Goal: Task Accomplishment & Management: Use online tool/utility

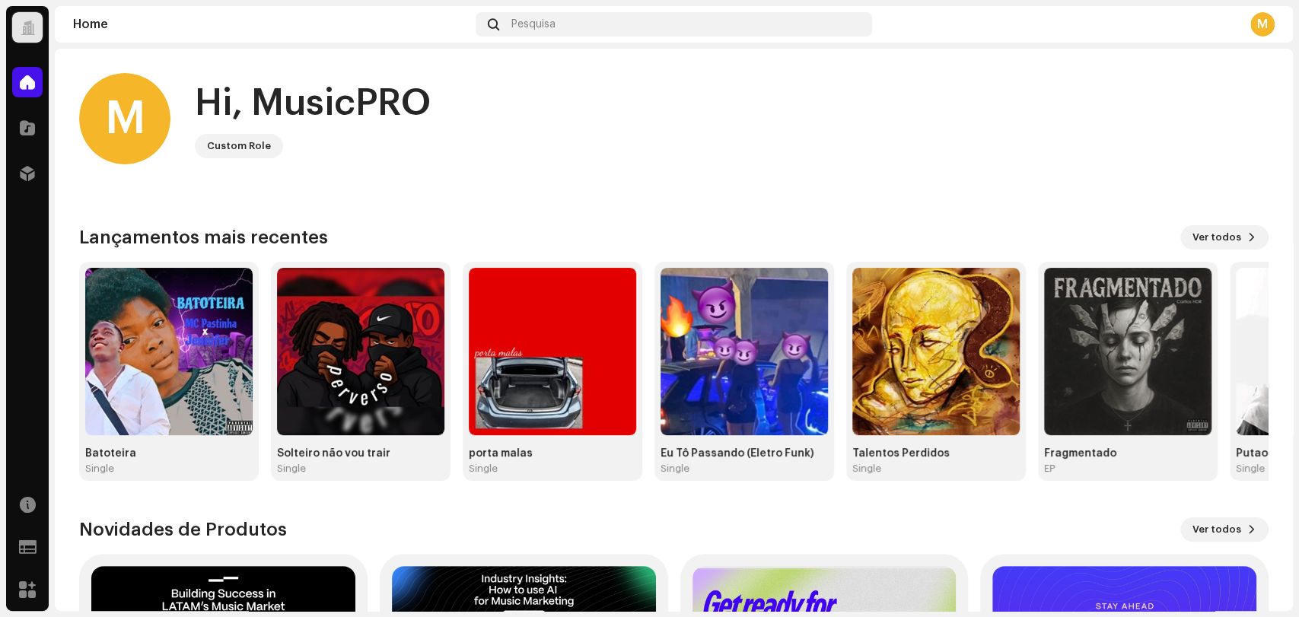
drag, startPoint x: 646, startPoint y: 43, endPoint x: 636, endPoint y: 38, distance: 11.6
click at [640, 38] on navigation-topbar "Home Pesquisa M" at bounding box center [674, 27] width 1239 height 43
click at [636, 38] on div "Home Pesquisa M" at bounding box center [674, 24] width 1239 height 37
click at [604, 26] on div "Pesquisa" at bounding box center [674, 24] width 397 height 24
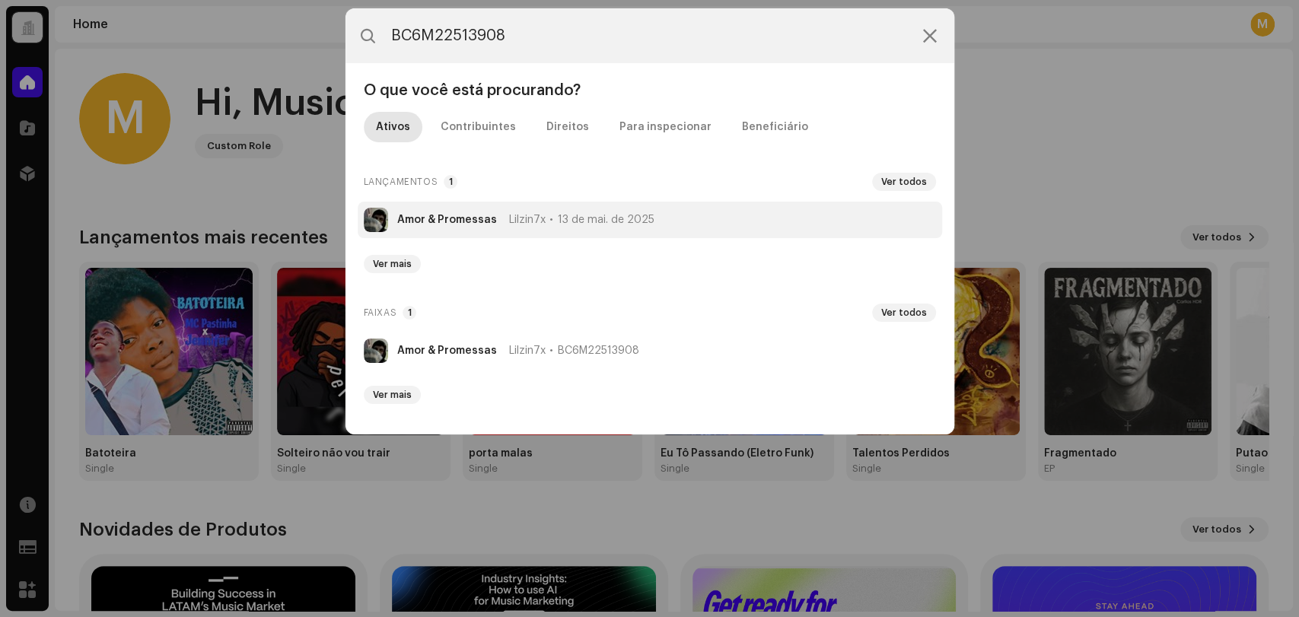
type input "BC6M22513908"
click at [604, 211] on li "Amor & Promessas Lilzin7x 13 de mai. de 2025" at bounding box center [650, 220] width 585 height 37
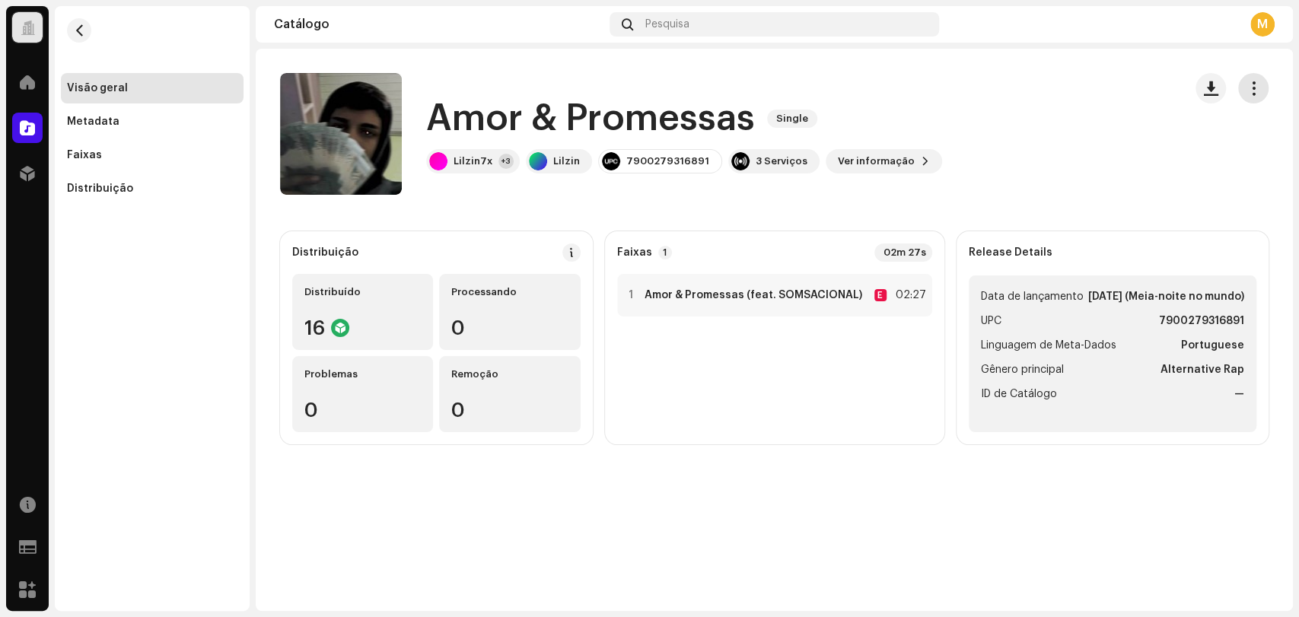
click at [1248, 99] on button "button" at bounding box center [1254, 88] width 30 height 30
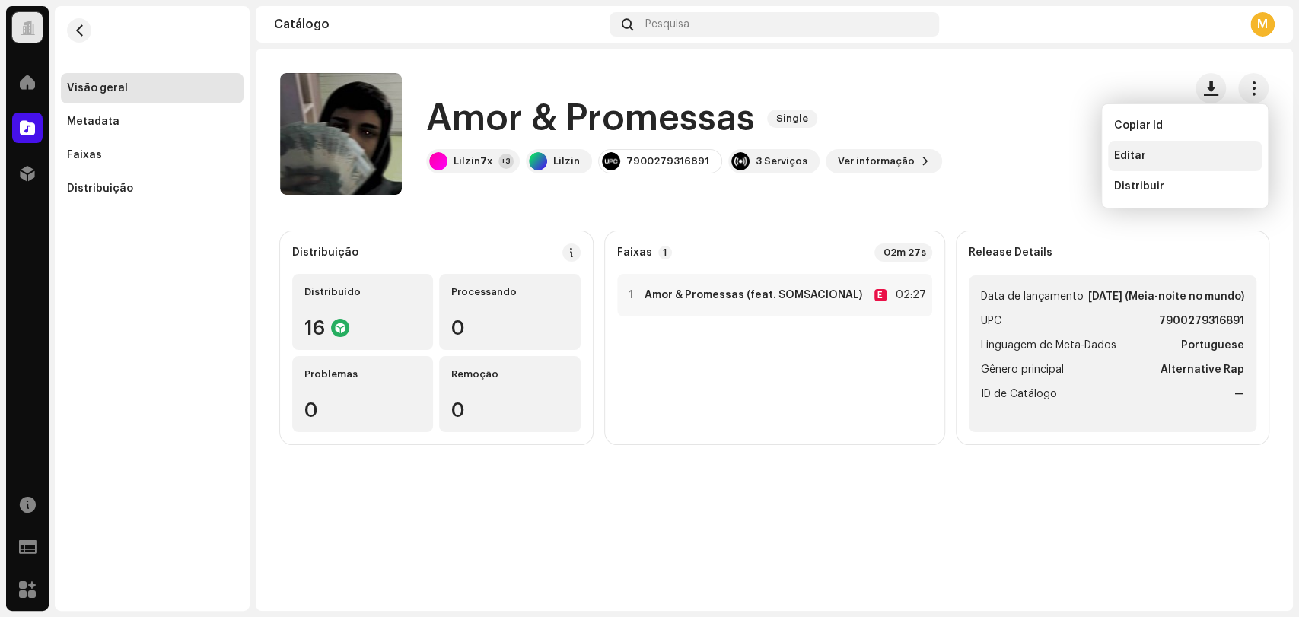
click at [1125, 157] on span "Editar" at bounding box center [1130, 156] width 32 height 12
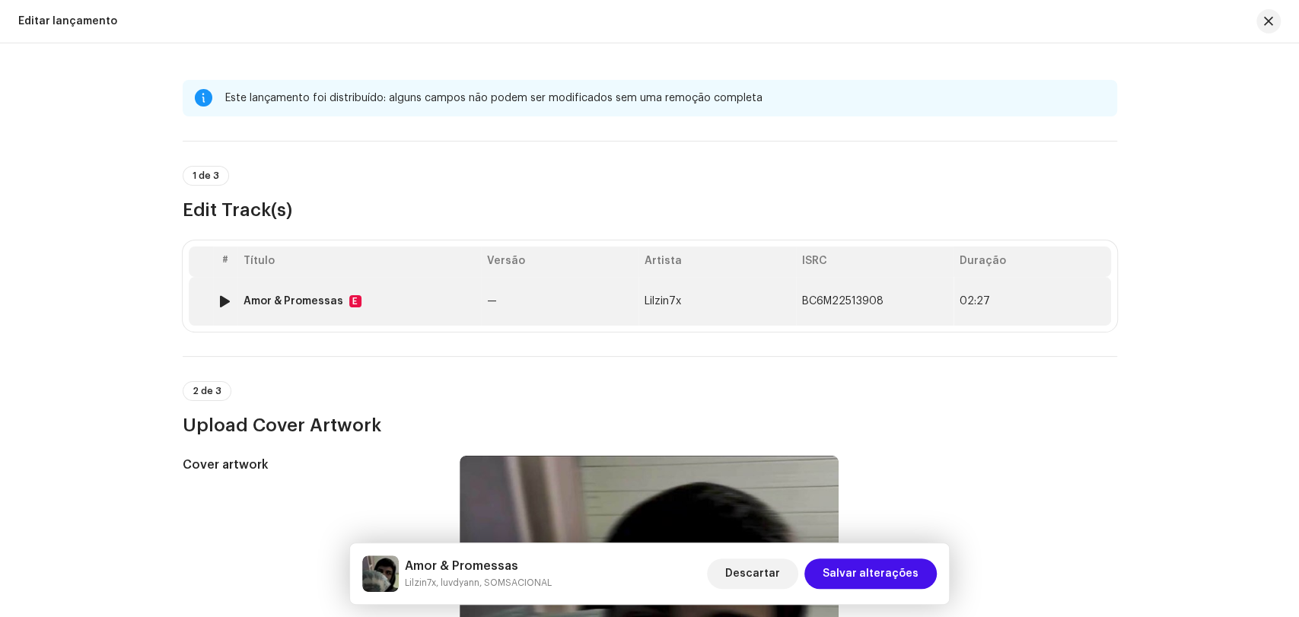
click at [481, 288] on td "—" at bounding box center [560, 301] width 158 height 49
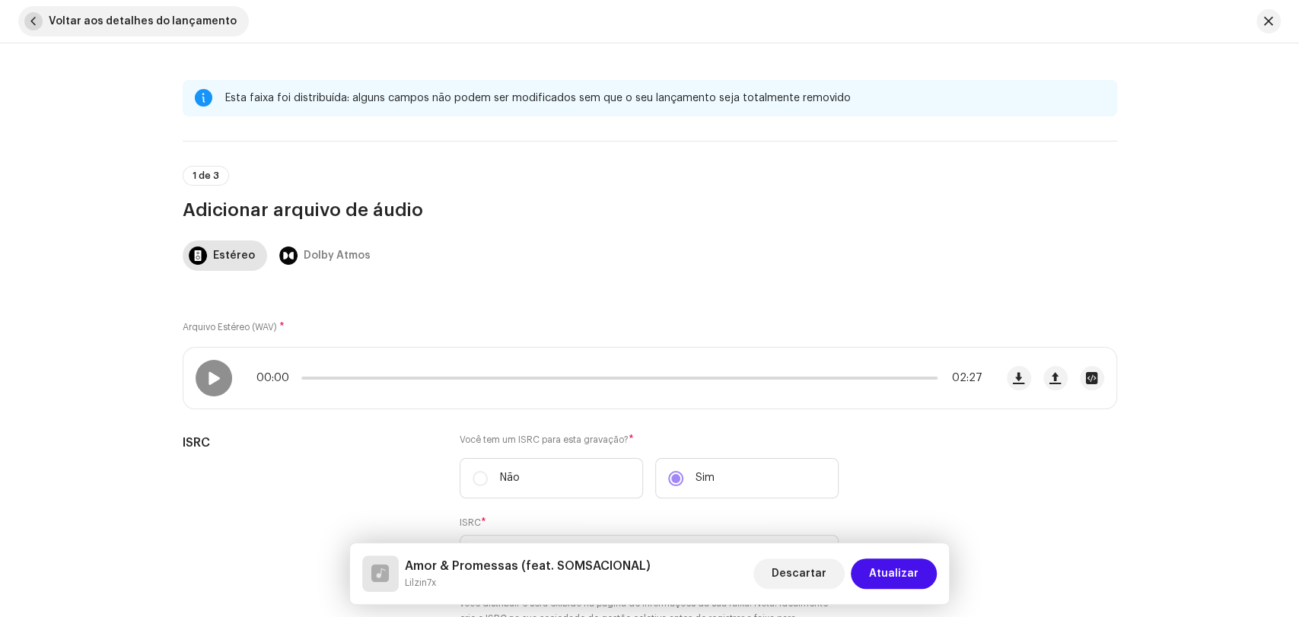
click at [116, 27] on span "Voltar aos detalhes do lançamento" at bounding box center [143, 21] width 188 height 30
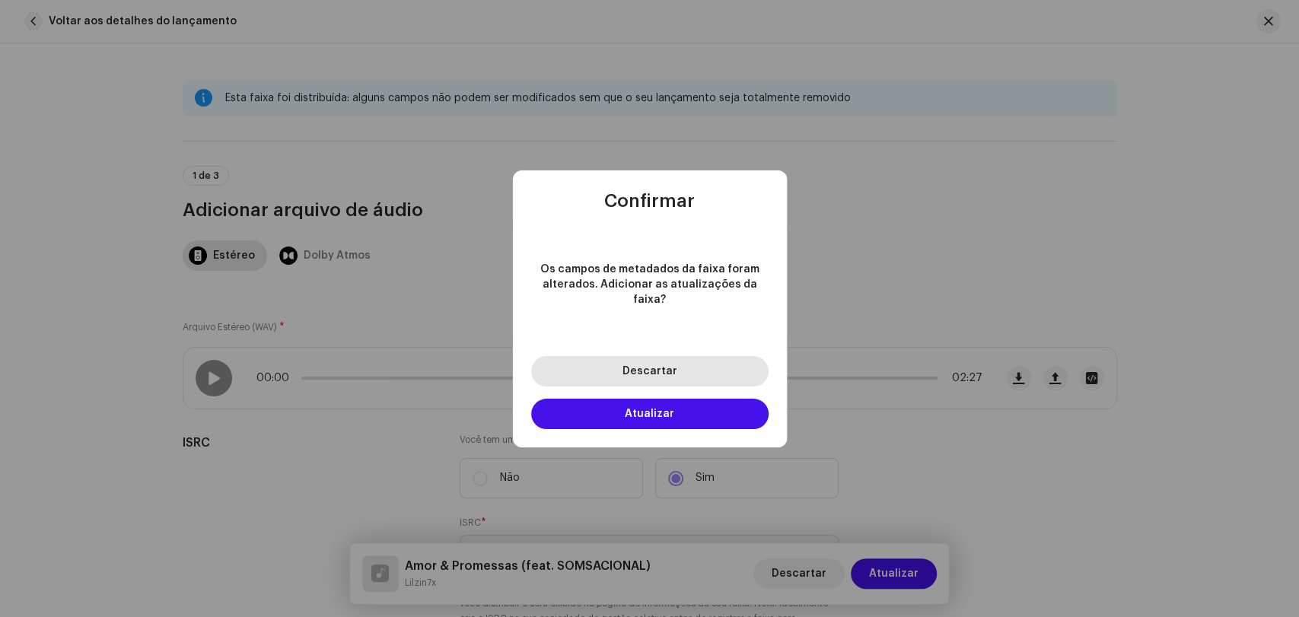
click at [624, 366] on span "Descartar" at bounding box center [650, 371] width 55 height 11
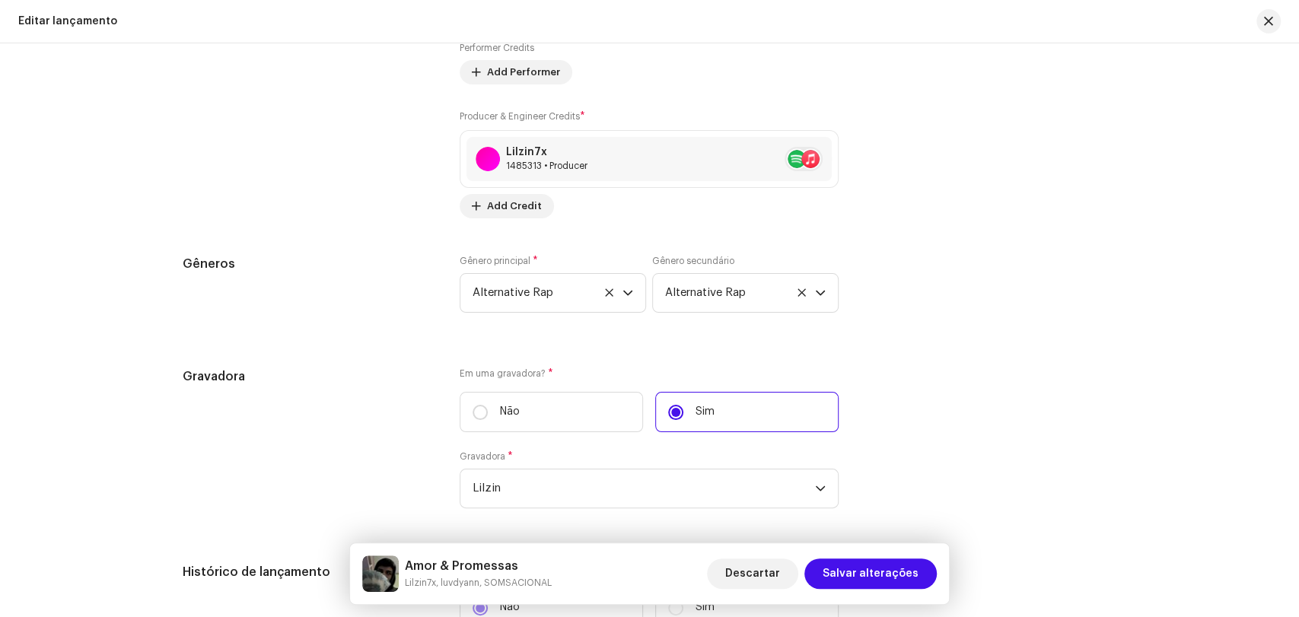
scroll to position [1945, 0]
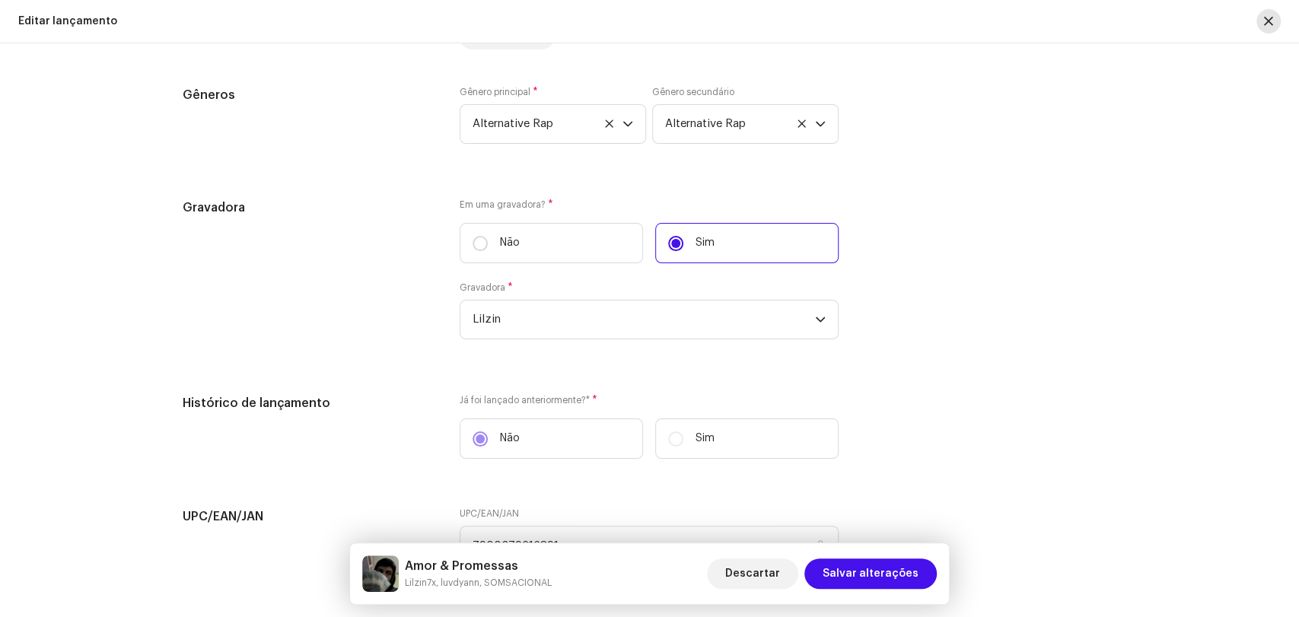
click at [1280, 24] on button "button" at bounding box center [1269, 21] width 24 height 24
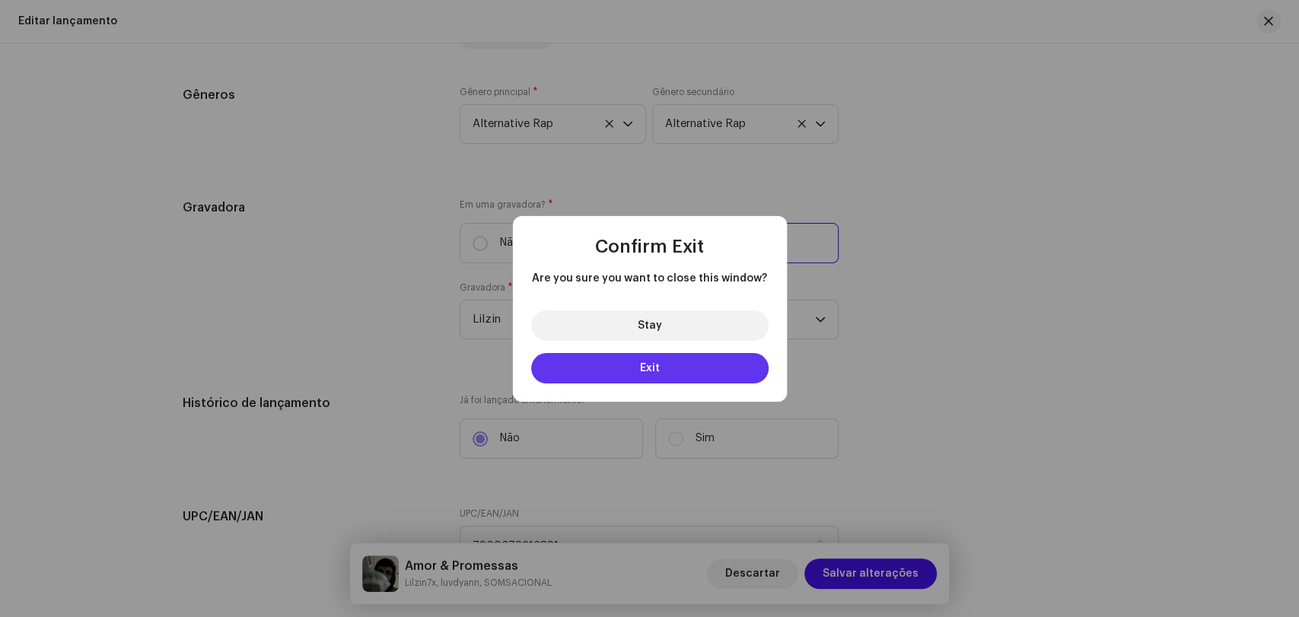
click at [626, 363] on button "Exit" at bounding box center [650, 368] width 238 height 30
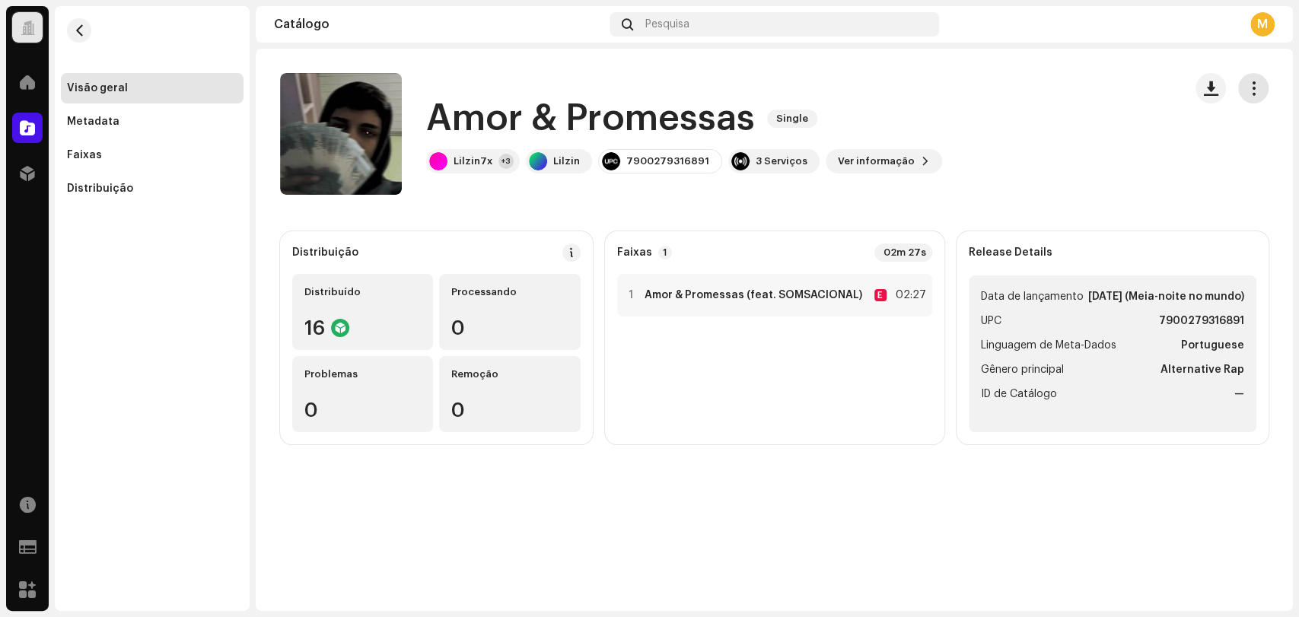
click at [1249, 78] on button "button" at bounding box center [1254, 88] width 30 height 30
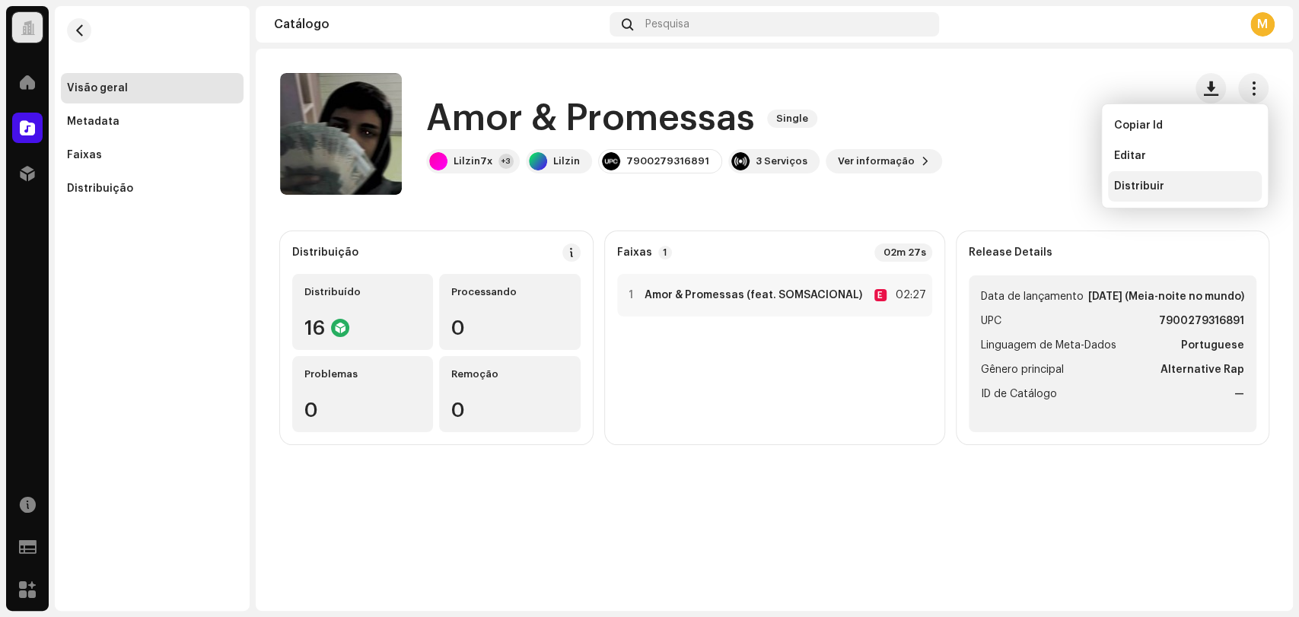
click at [1146, 195] on div "Distribuir" at bounding box center [1185, 186] width 154 height 30
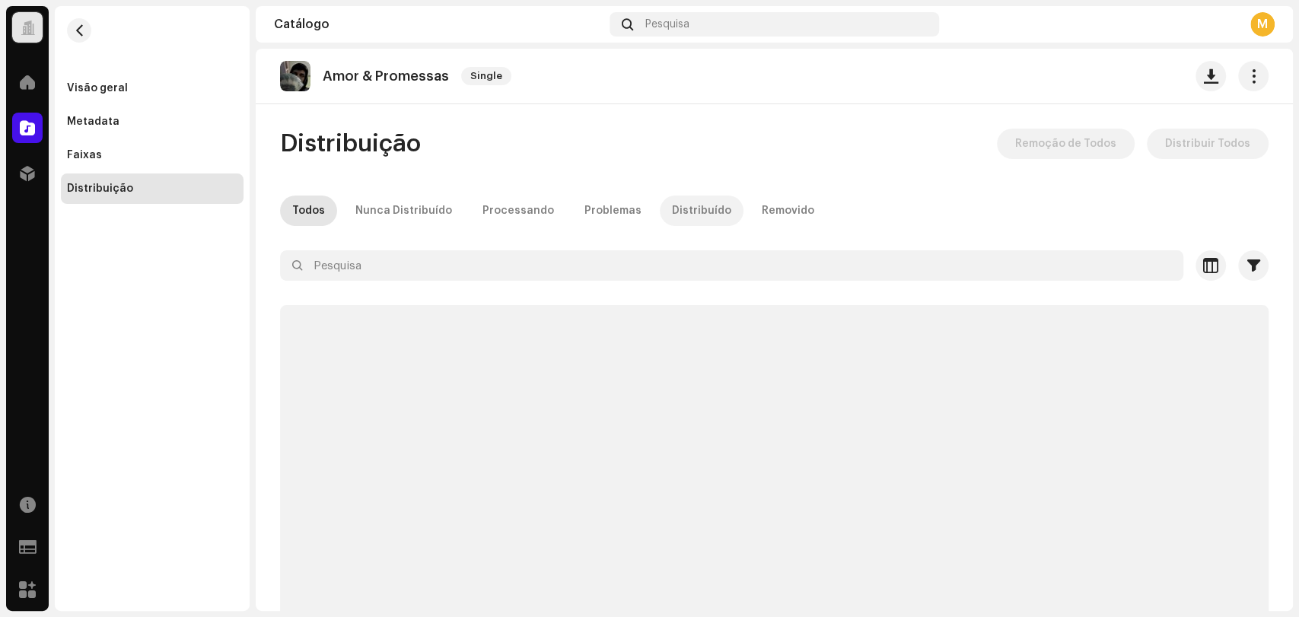
click at [672, 218] on div "Distribuído" at bounding box center [701, 211] width 59 height 30
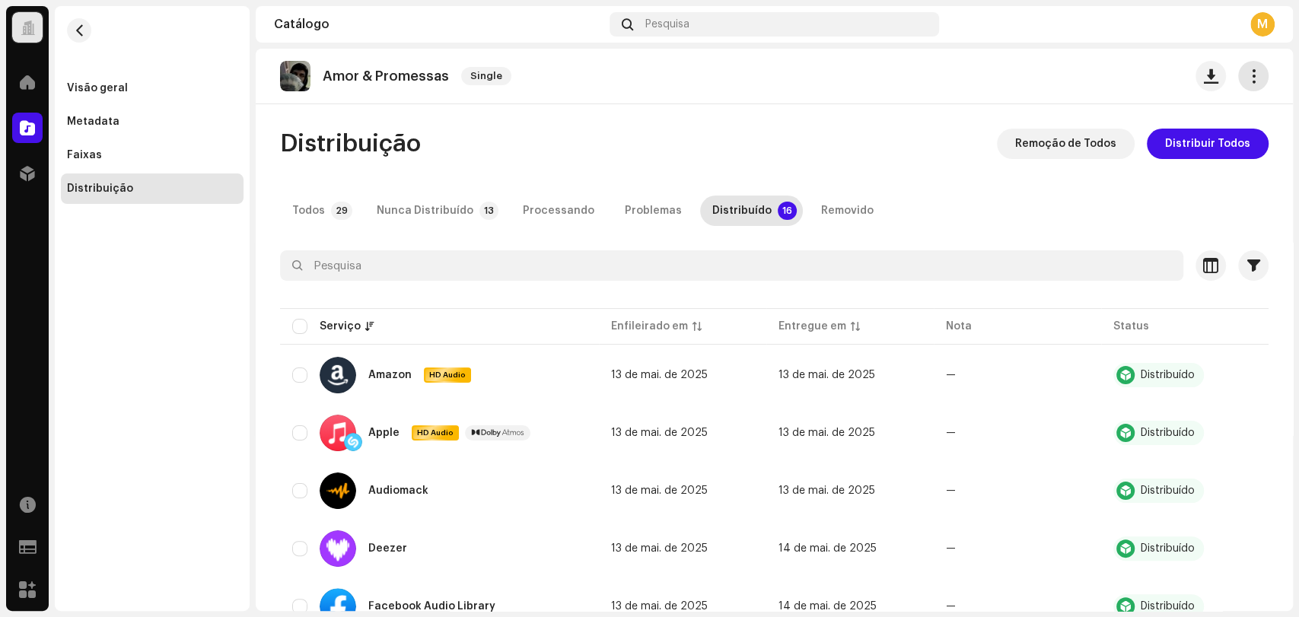
click at [1239, 72] on button "button" at bounding box center [1254, 76] width 30 height 30
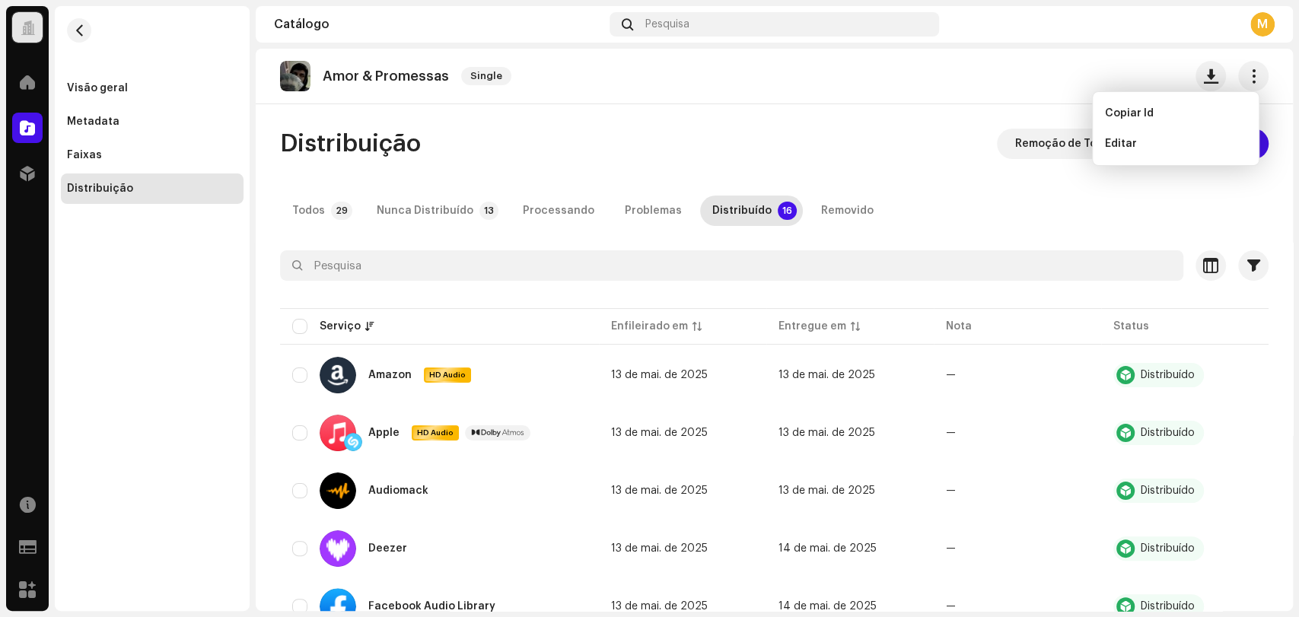
click at [916, 108] on div "Amor & Promessas Single Distribuição Remoção de Todos Distribuir Todos Todos 29…" at bounding box center [775, 330] width 1038 height 563
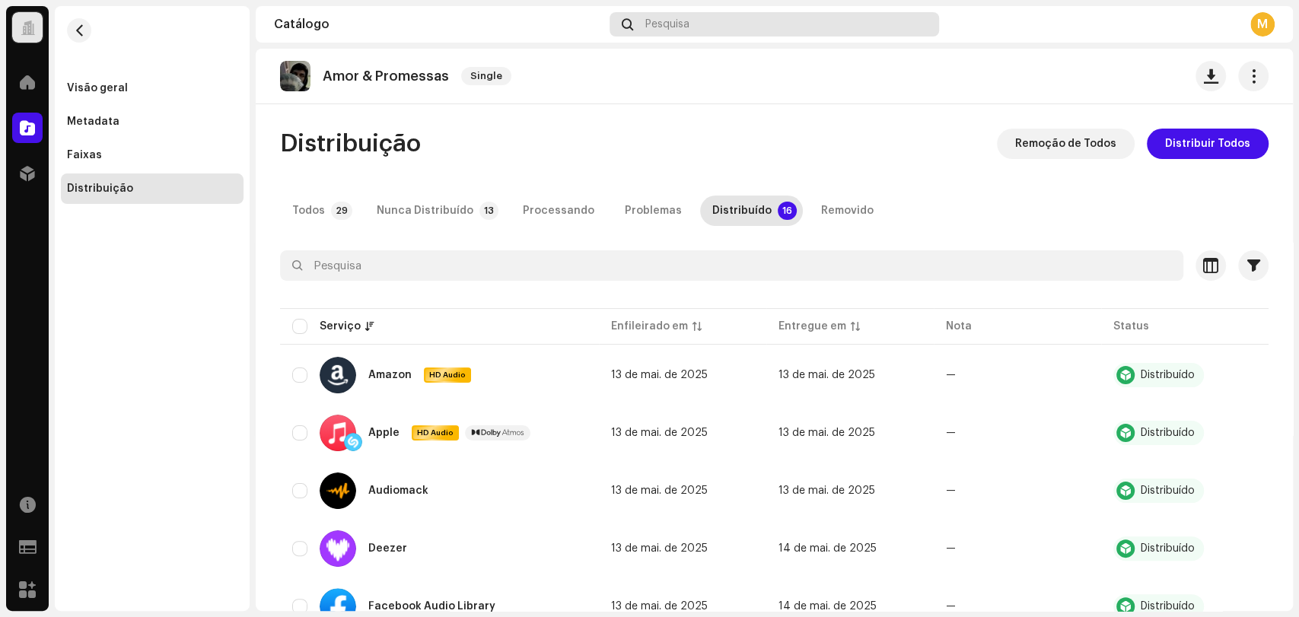
click at [630, 32] on div "Pesquisa" at bounding box center [775, 24] width 330 height 24
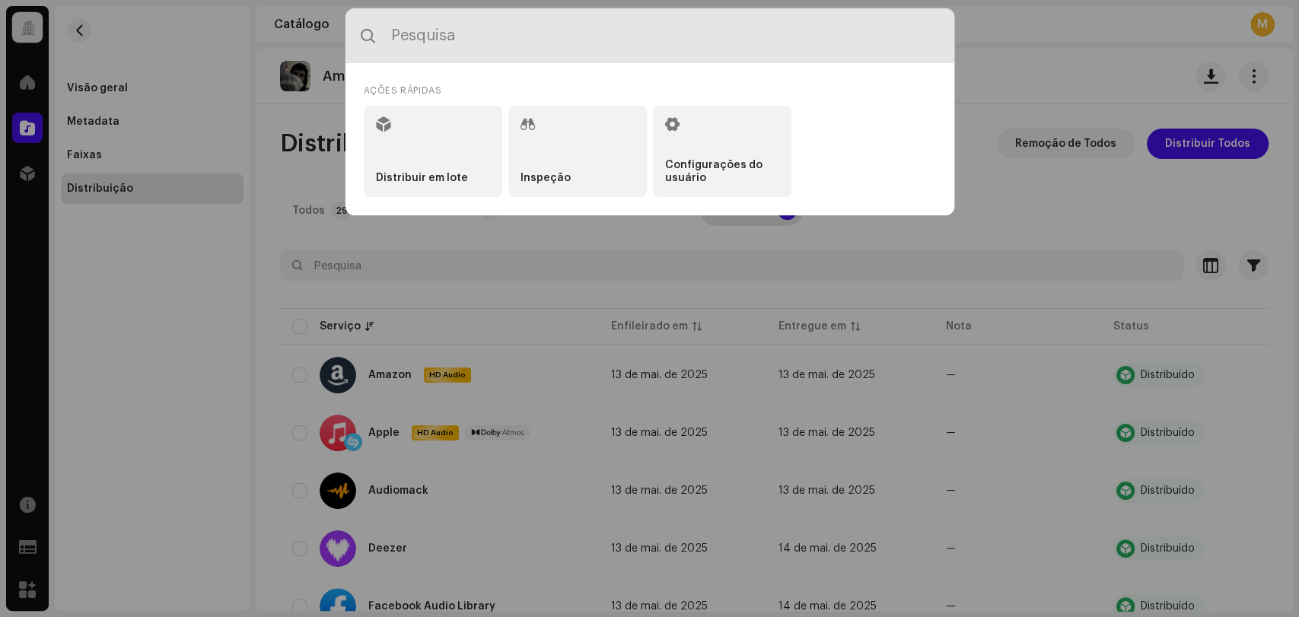
paste input "BC6M22513908"
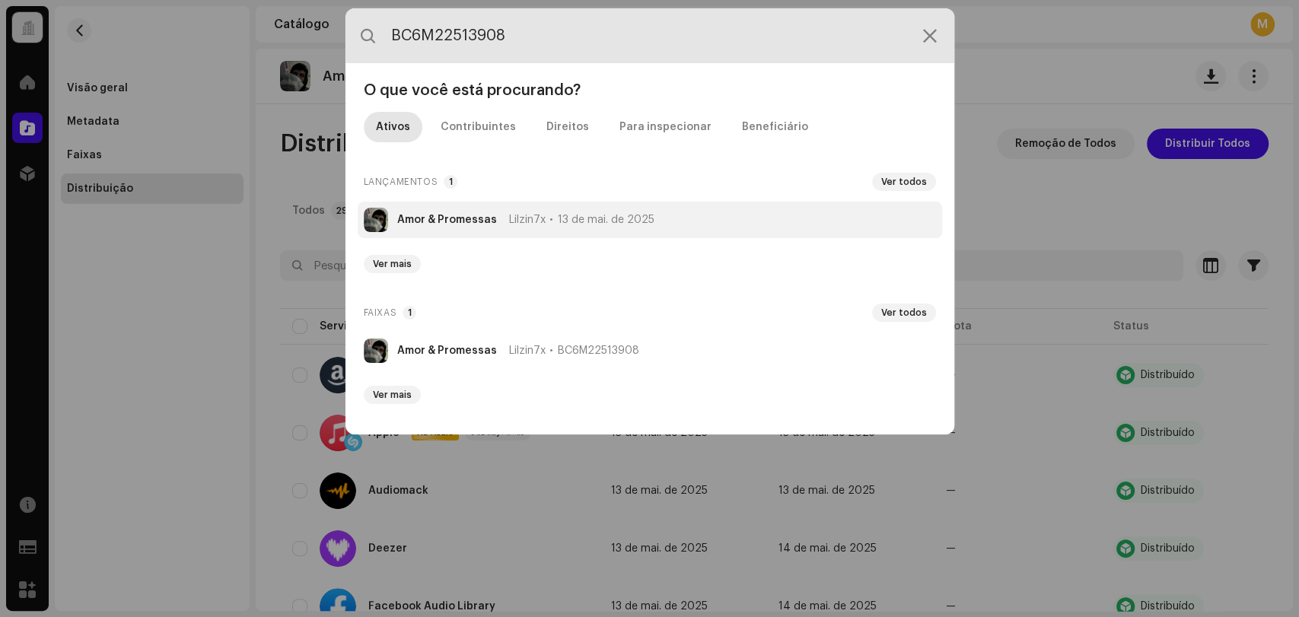
type input "BC6M22513908"
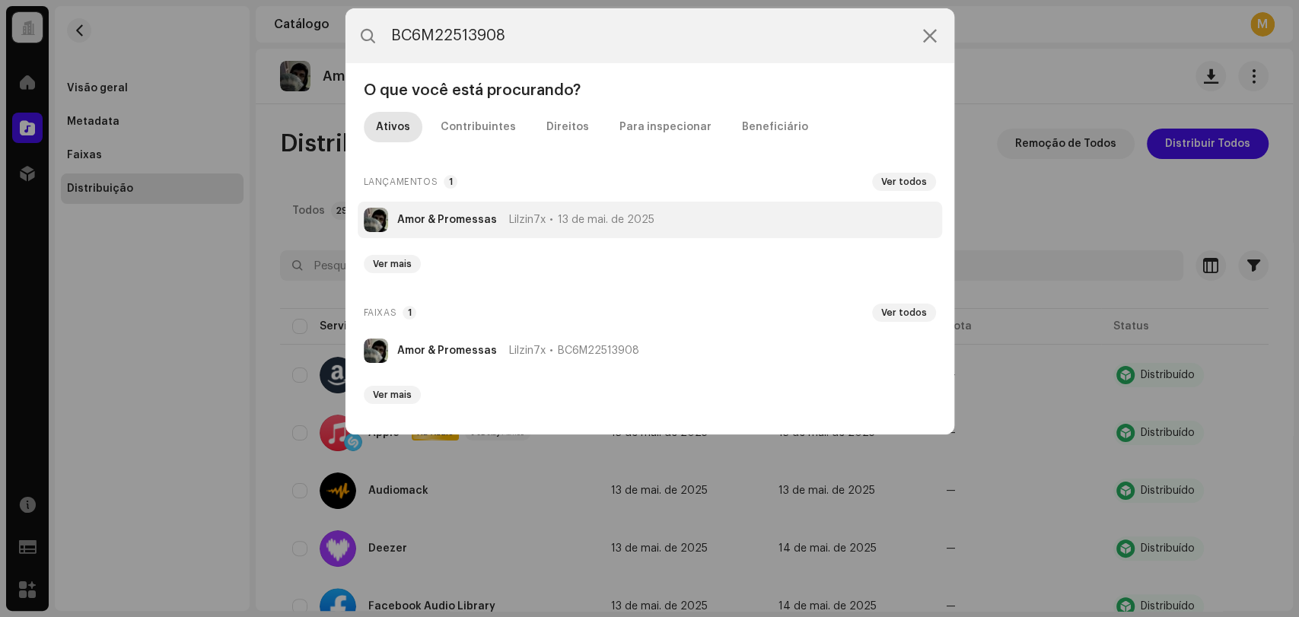
click at [518, 215] on span "Lilzin7x" at bounding box center [527, 220] width 37 height 12
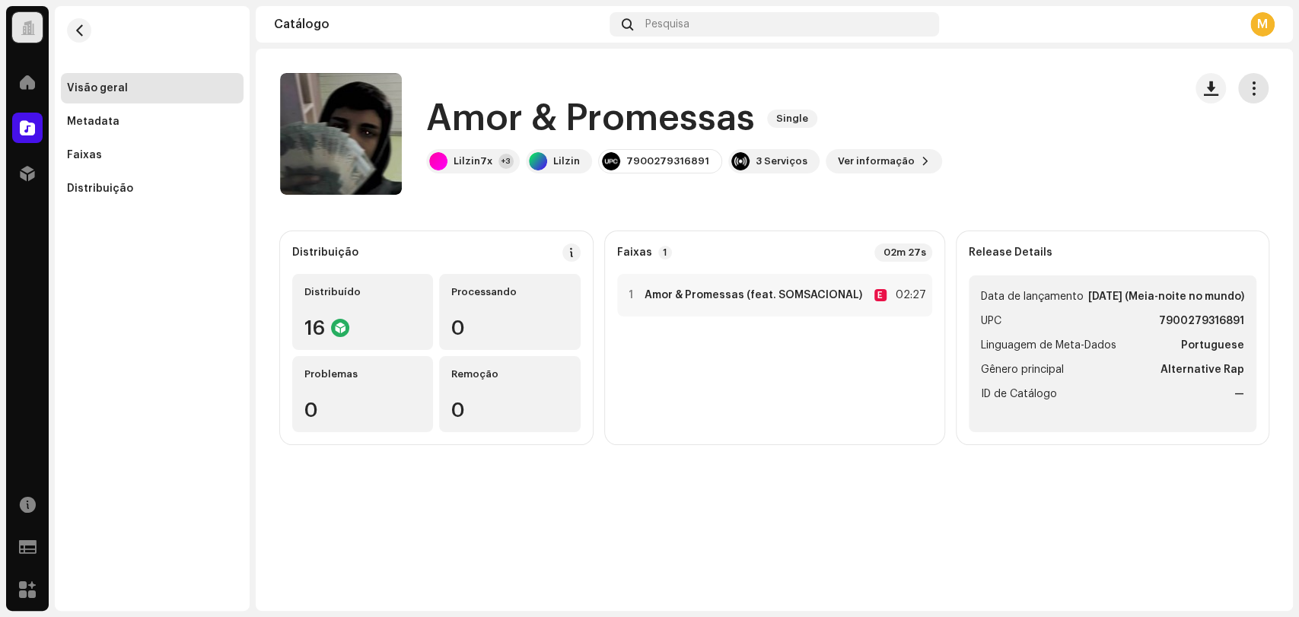
click at [1256, 82] on span "button" at bounding box center [1254, 88] width 14 height 12
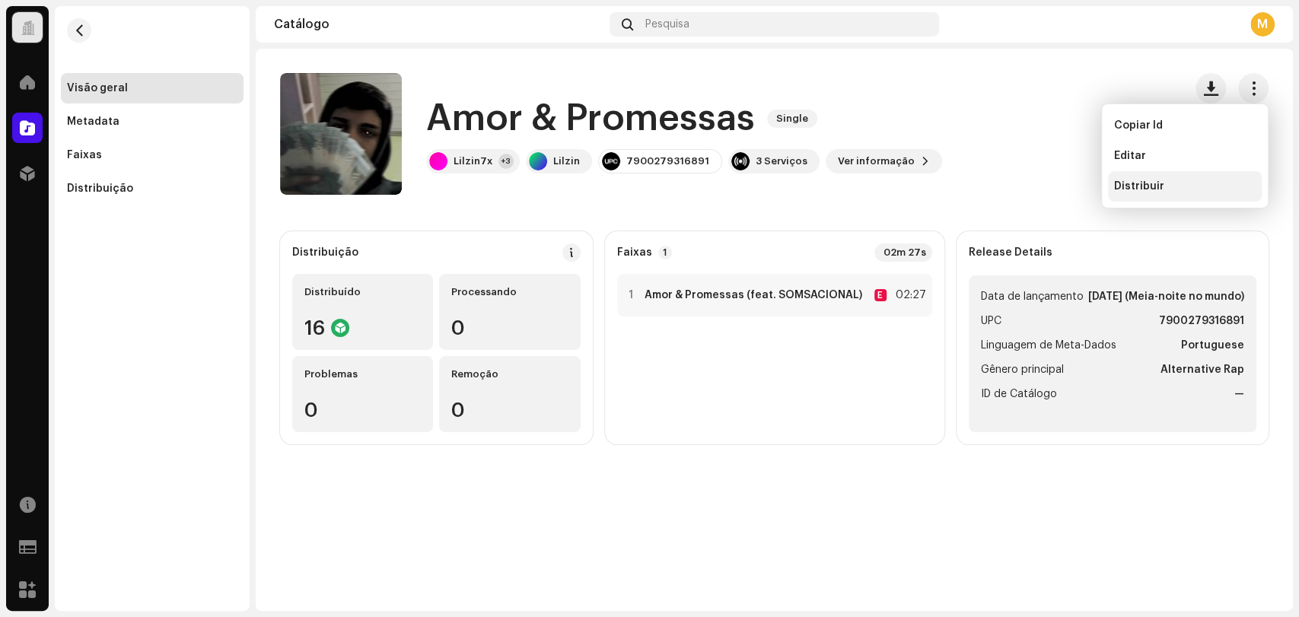
click at [1134, 186] on span "Distribuir" at bounding box center [1139, 186] width 50 height 12
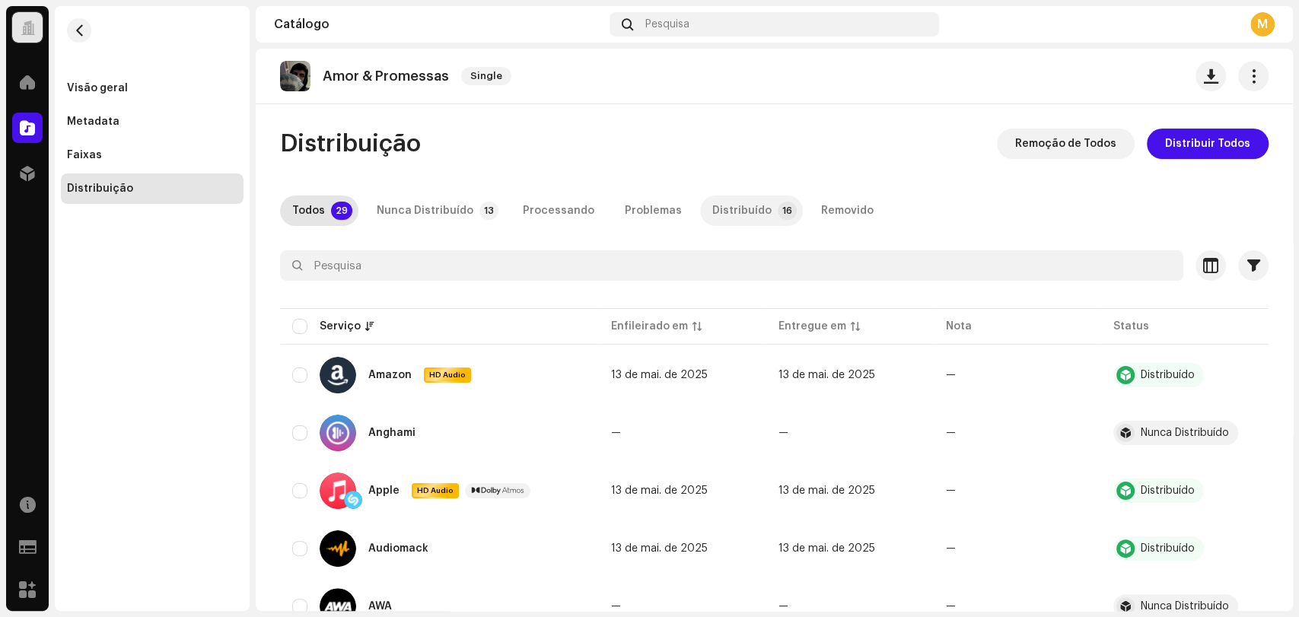
click at [727, 196] on div "Distribuído" at bounding box center [742, 211] width 59 height 30
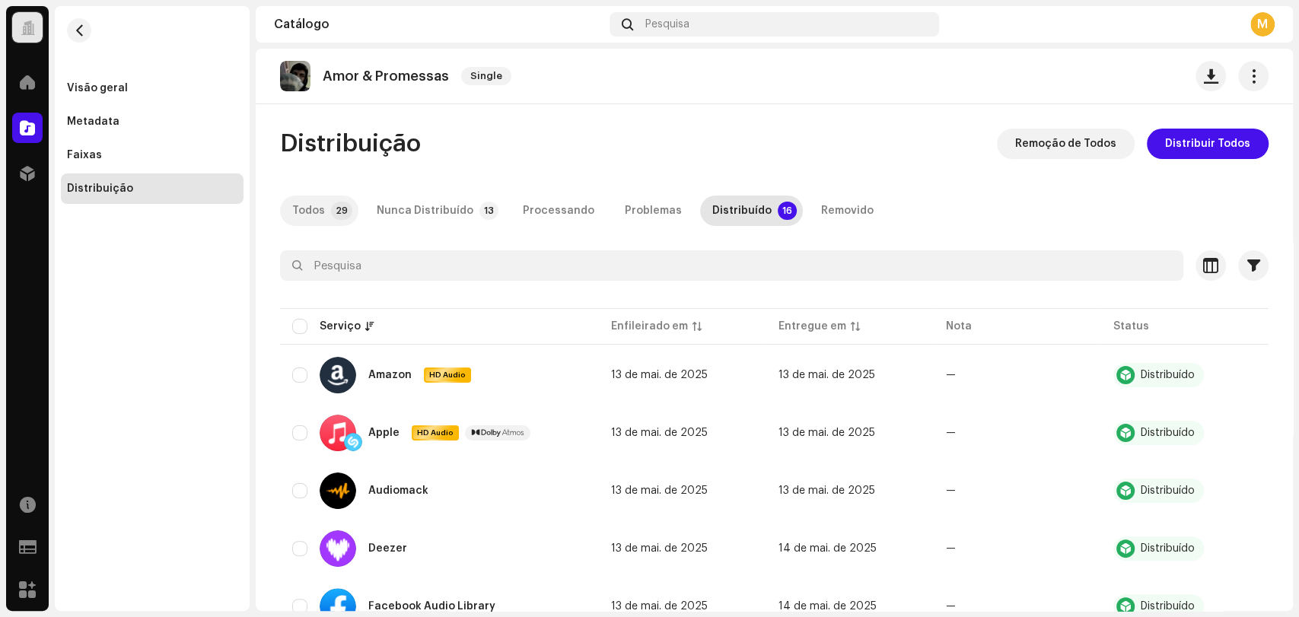
click at [298, 222] on div "Todos" at bounding box center [308, 211] width 33 height 30
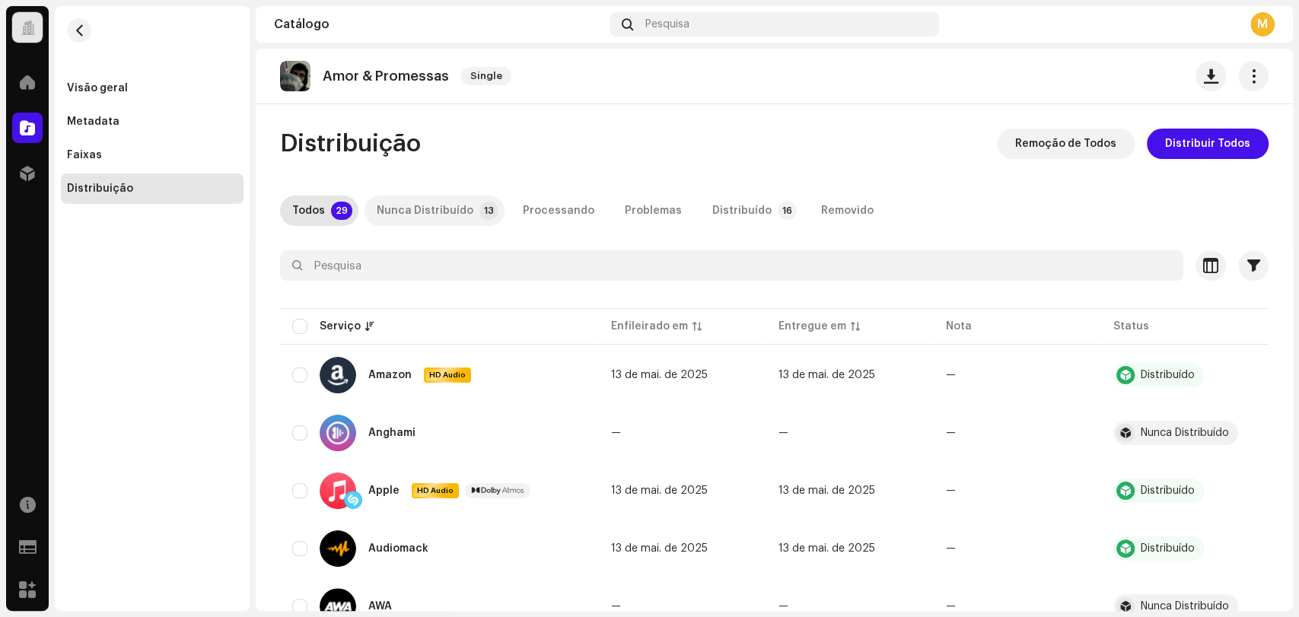
click at [454, 208] on div "Nunca Distribuído" at bounding box center [425, 211] width 97 height 30
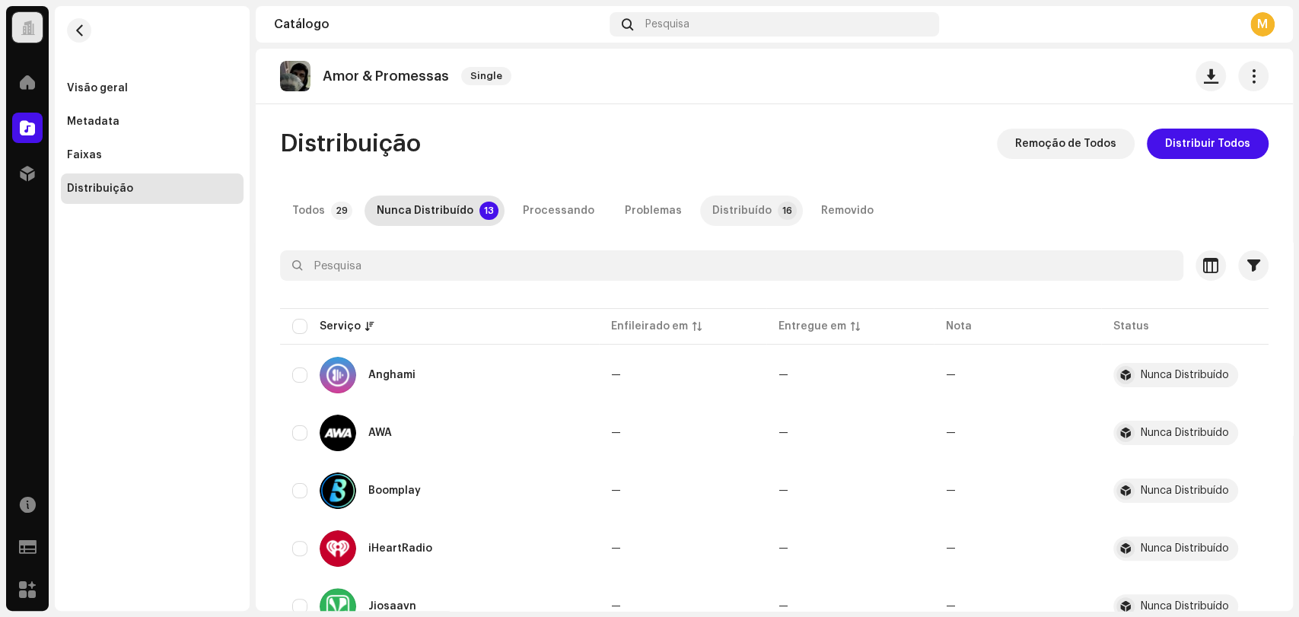
click at [700, 215] on p-tab "Distribuído 16" at bounding box center [751, 211] width 103 height 30
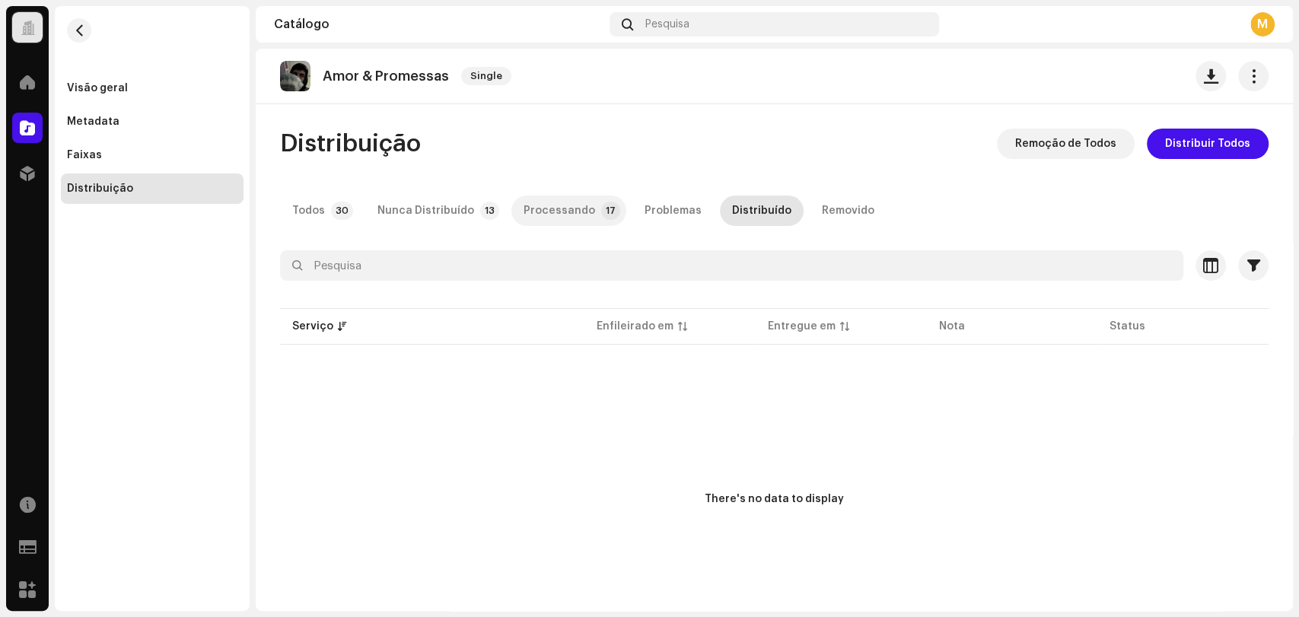
click at [524, 221] on div "Processando" at bounding box center [560, 211] width 72 height 30
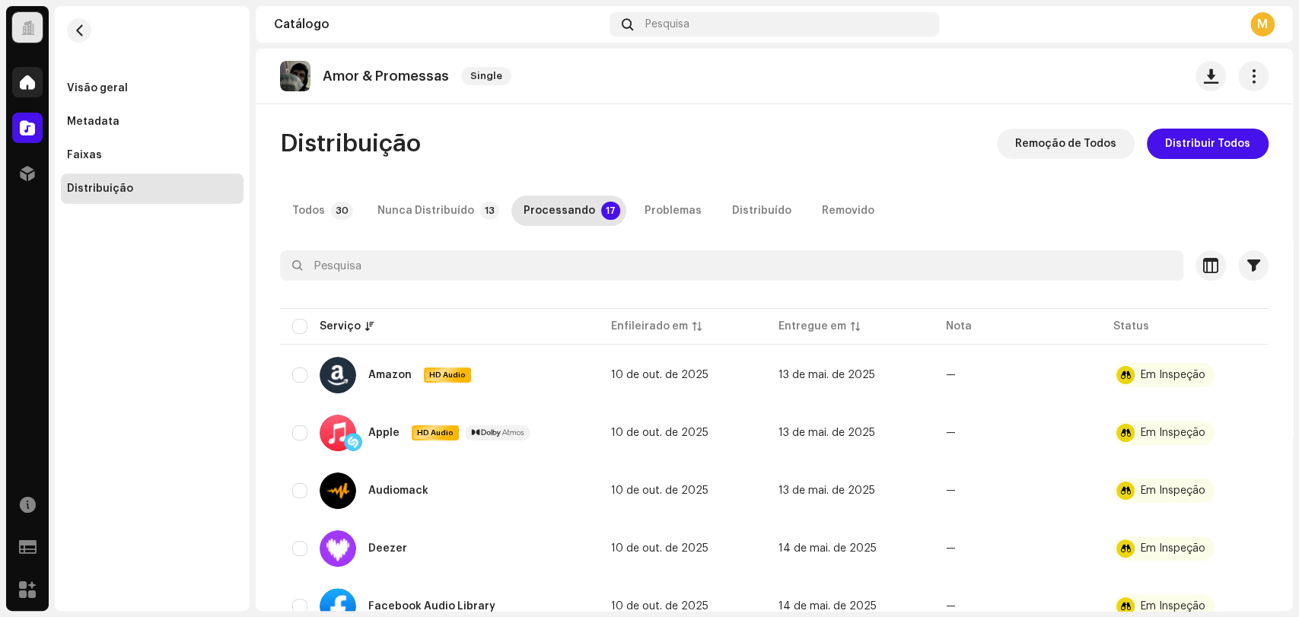
click at [28, 78] on span at bounding box center [27, 82] width 15 height 12
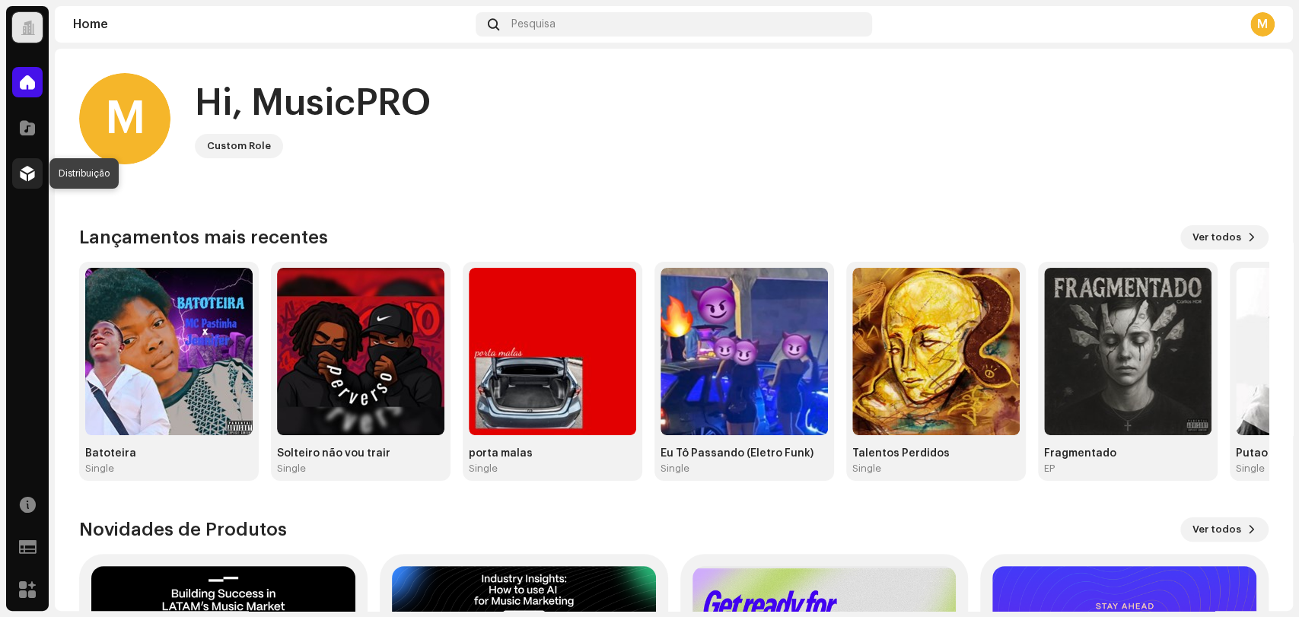
click at [21, 171] on span at bounding box center [27, 173] width 15 height 12
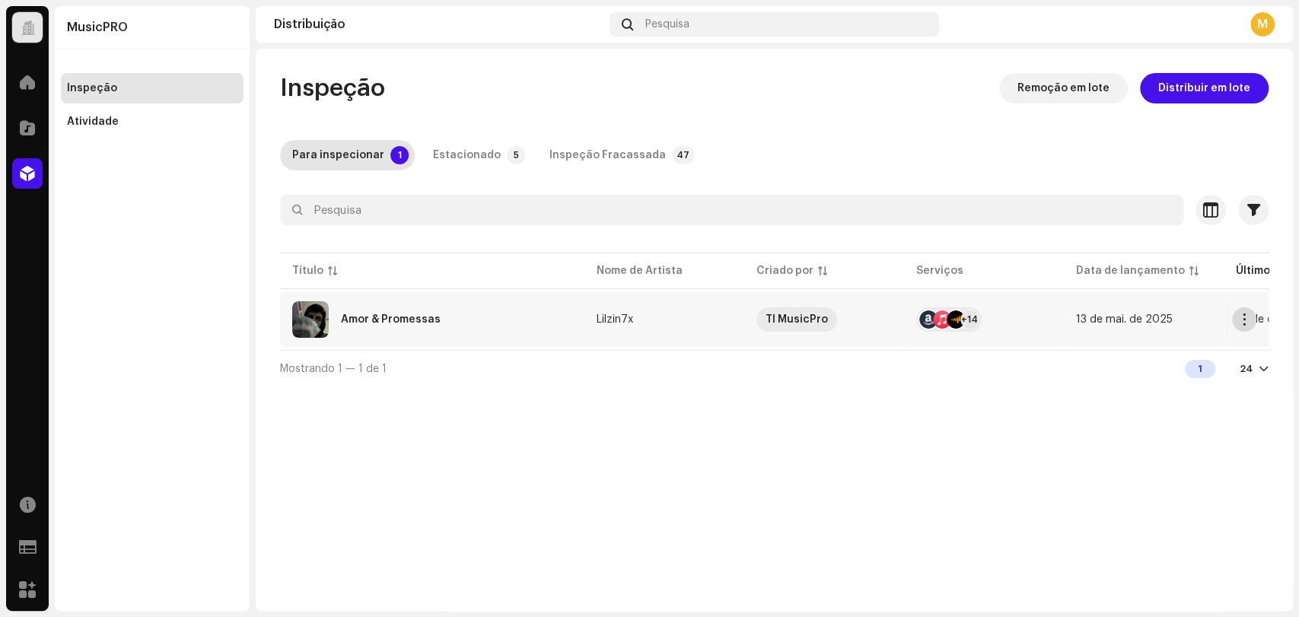
click at [1242, 323] on span "button" at bounding box center [1244, 320] width 11 height 12
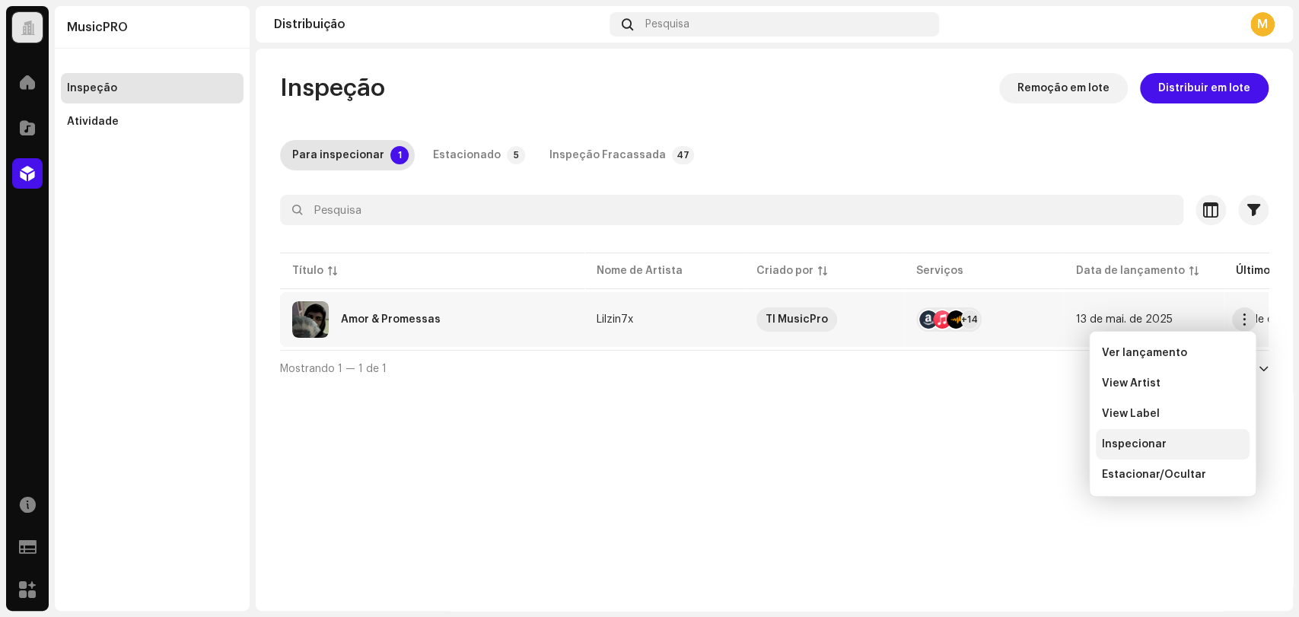
click at [1125, 438] on span "Inspecionar" at bounding box center [1134, 444] width 65 height 12
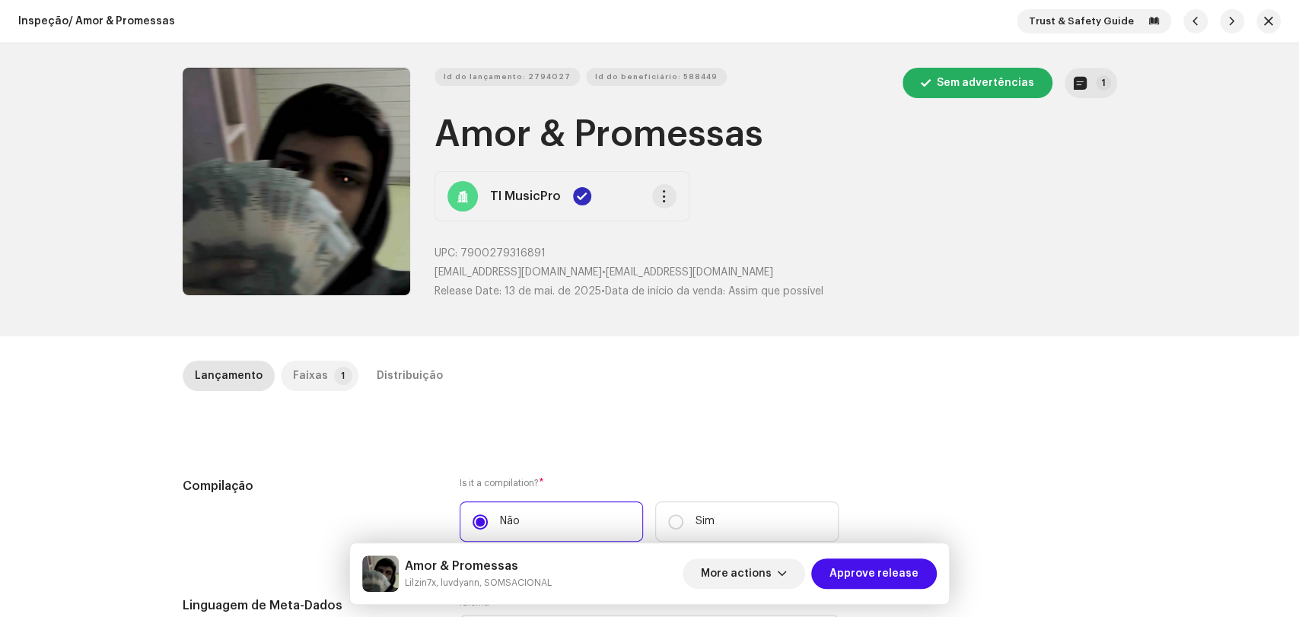
click at [307, 379] on div "Faixas" at bounding box center [310, 376] width 35 height 30
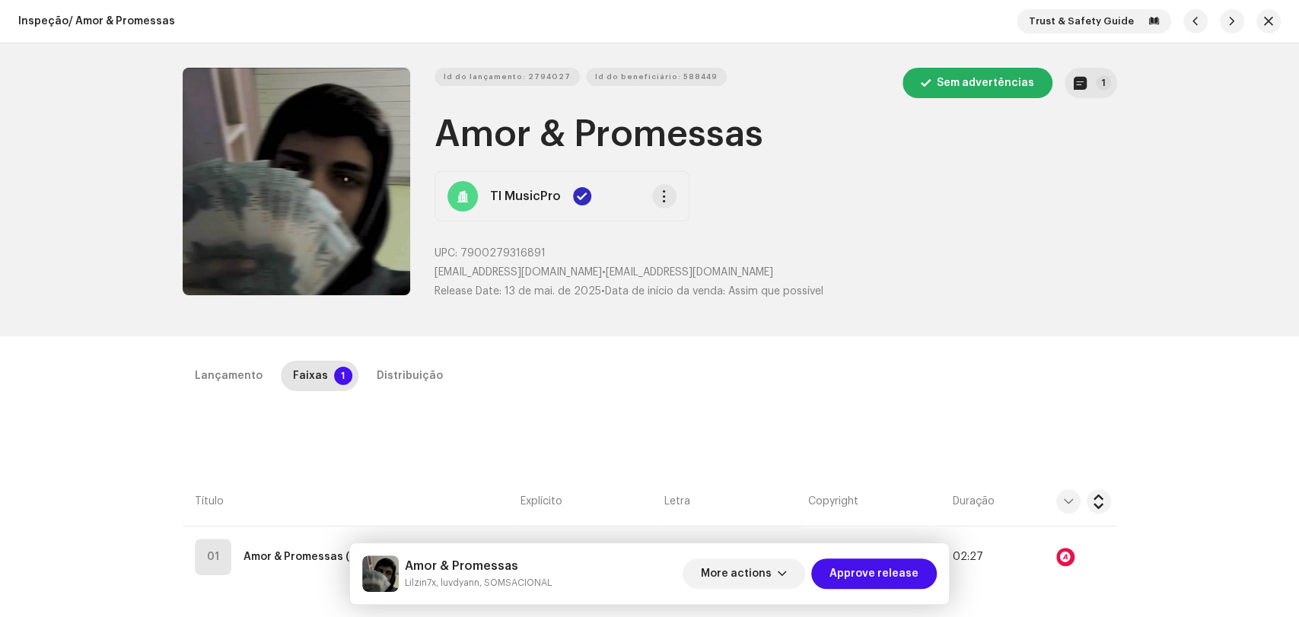
scroll to position [254, 0]
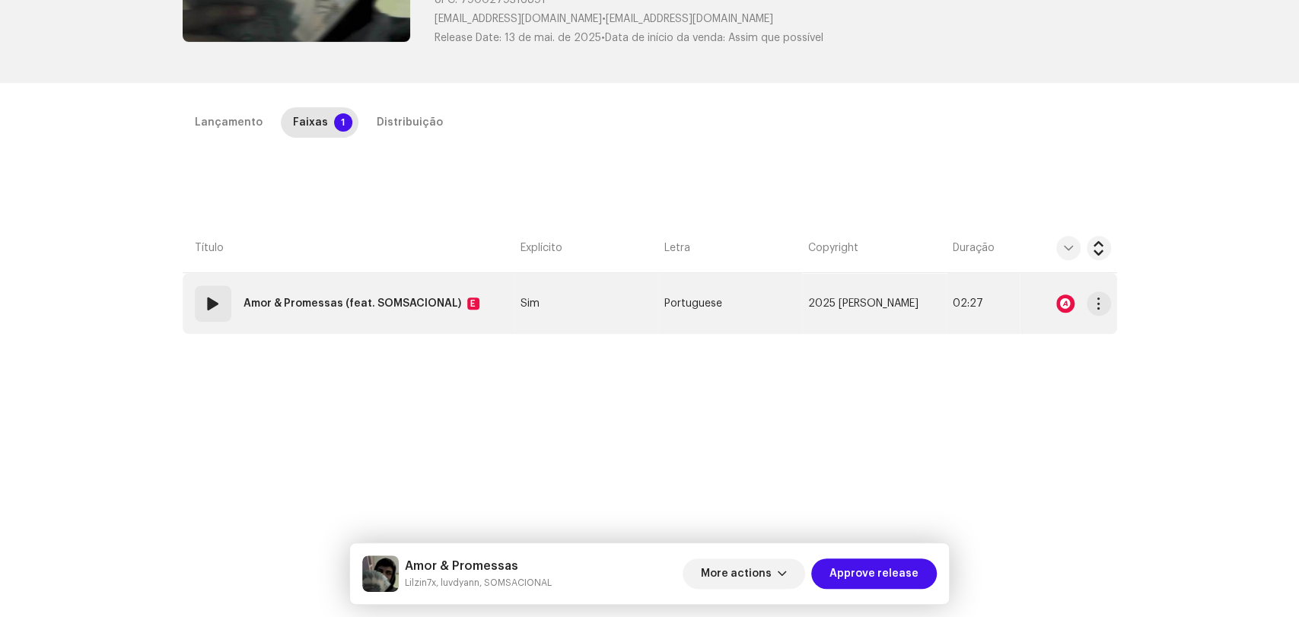
click at [572, 308] on td "Sim" at bounding box center [587, 303] width 144 height 61
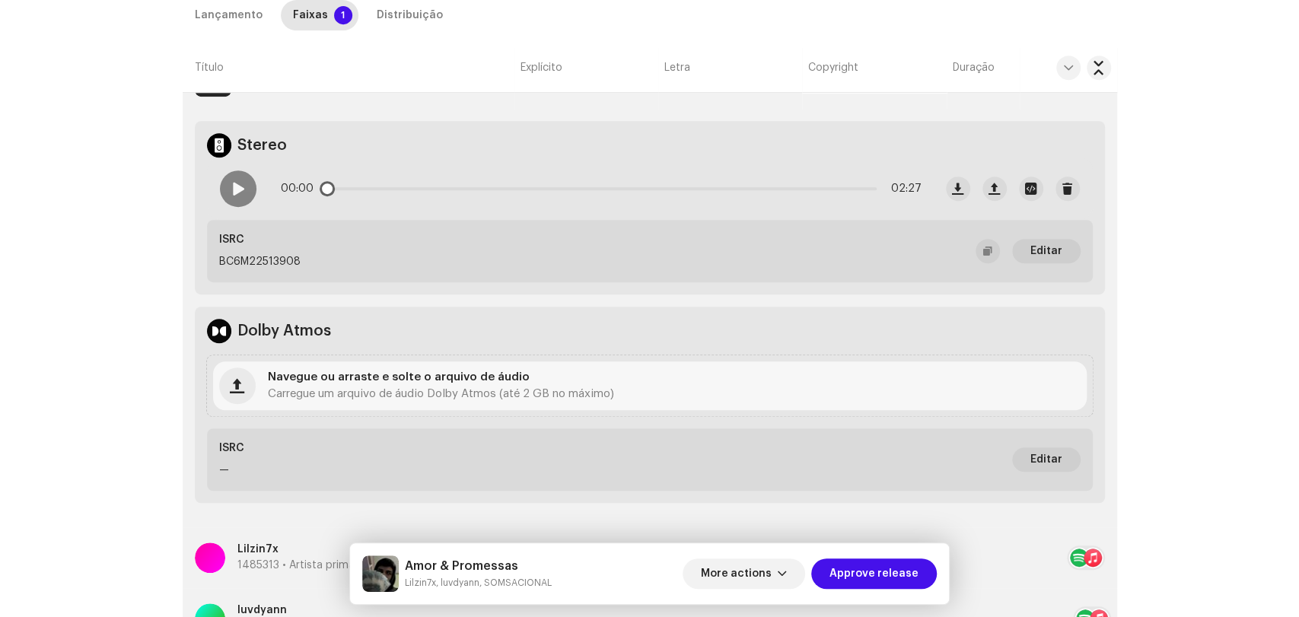
scroll to position [0, 0]
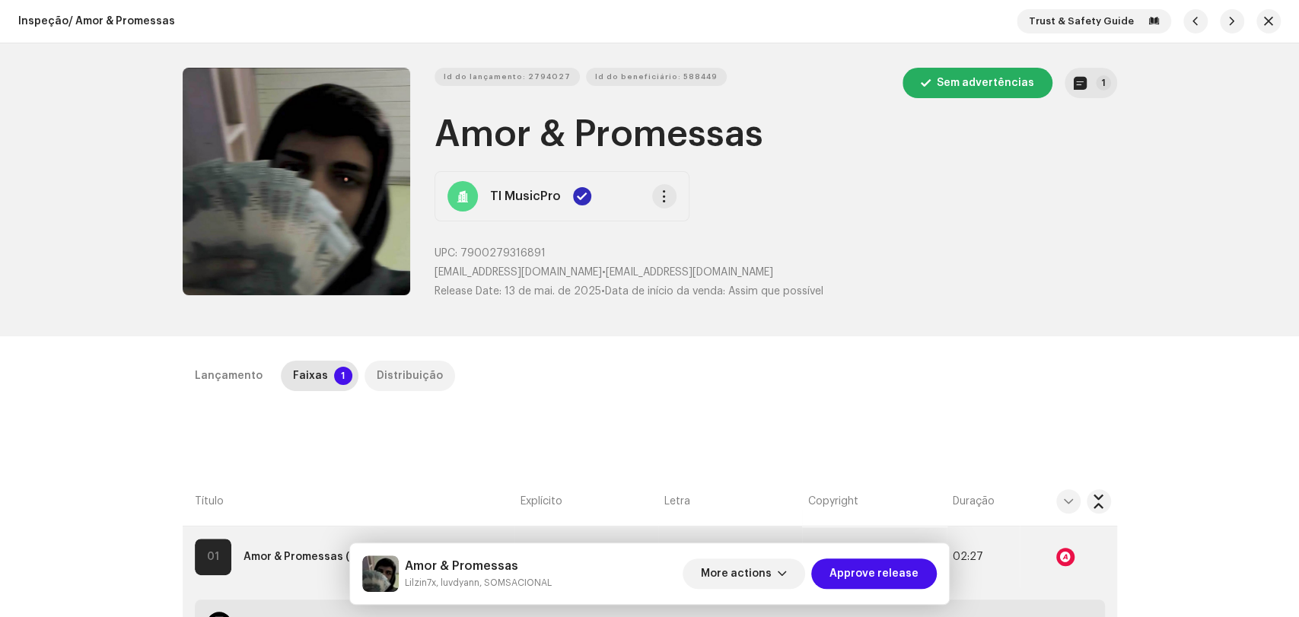
click at [404, 367] on div "Distribuição" at bounding box center [410, 376] width 66 height 30
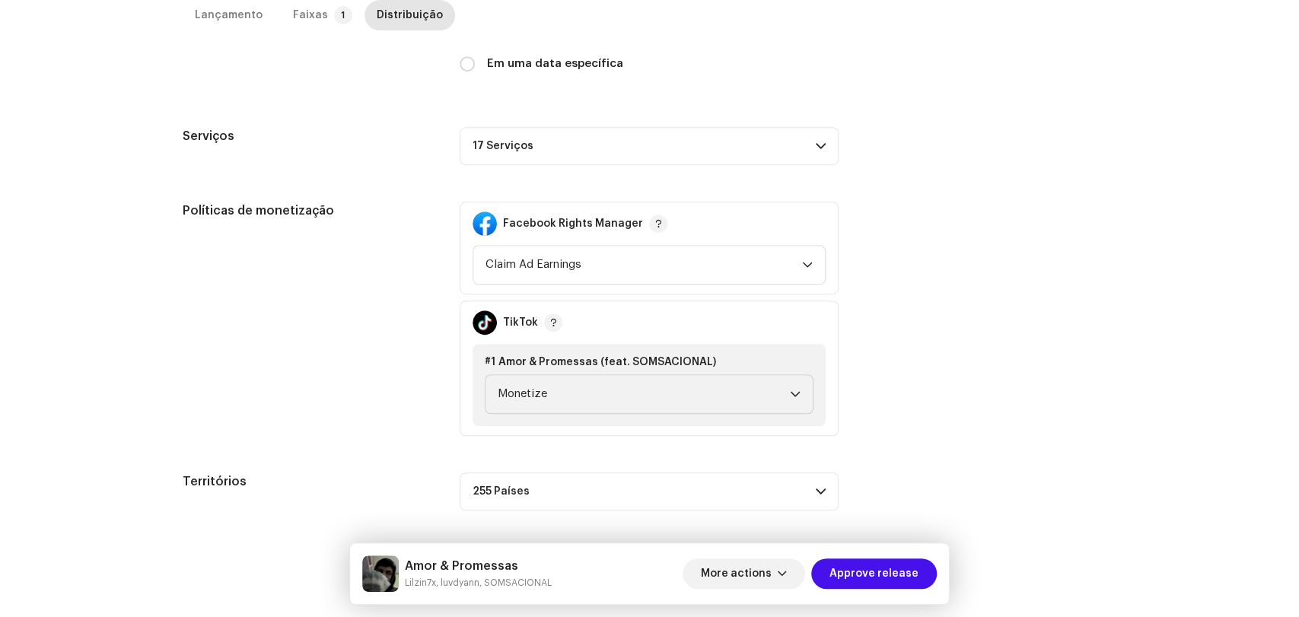
scroll to position [480, 0]
click at [873, 576] on span "Approve release" at bounding box center [874, 574] width 89 height 30
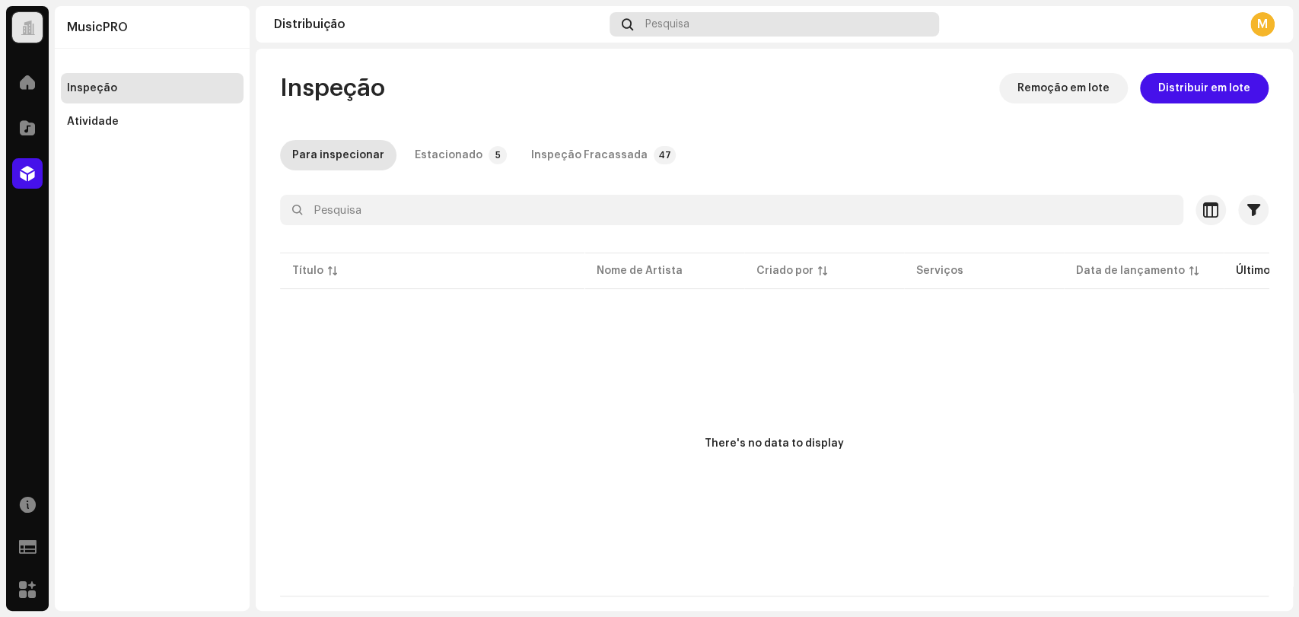
click at [643, 21] on div "Pesquisa" at bounding box center [775, 24] width 330 height 24
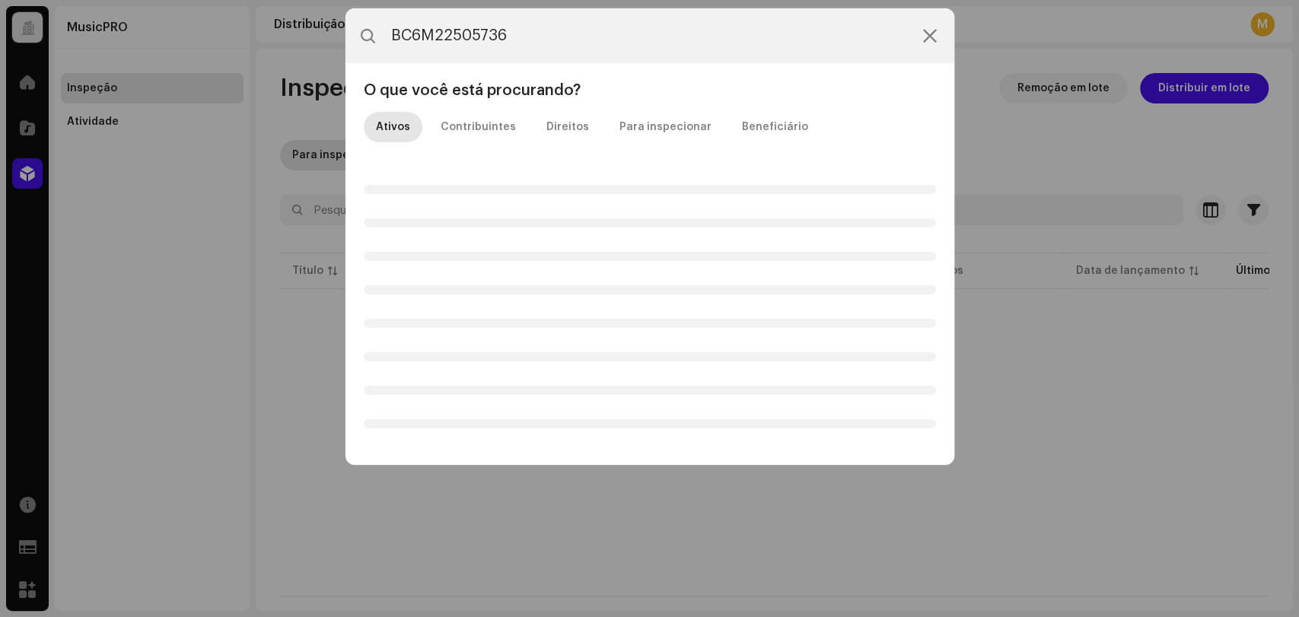
type input "BC6M22505736"
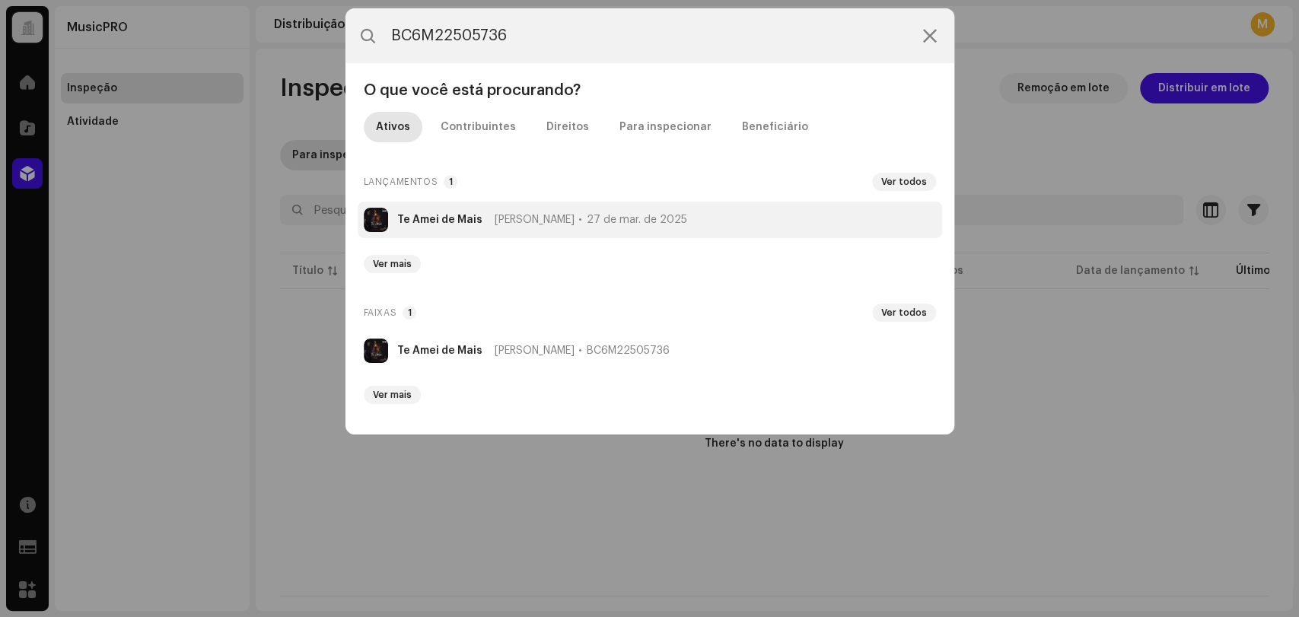
click at [438, 214] on strong "Te Amei de Mais" at bounding box center [439, 220] width 85 height 12
